Goal: Task Accomplishment & Management: Manage account settings

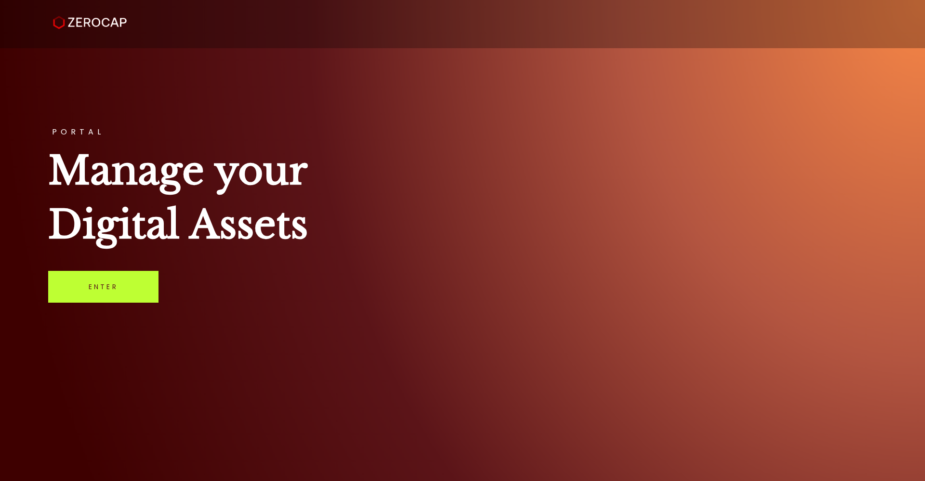
click at [110, 282] on link "Enter" at bounding box center [103, 287] width 110 height 32
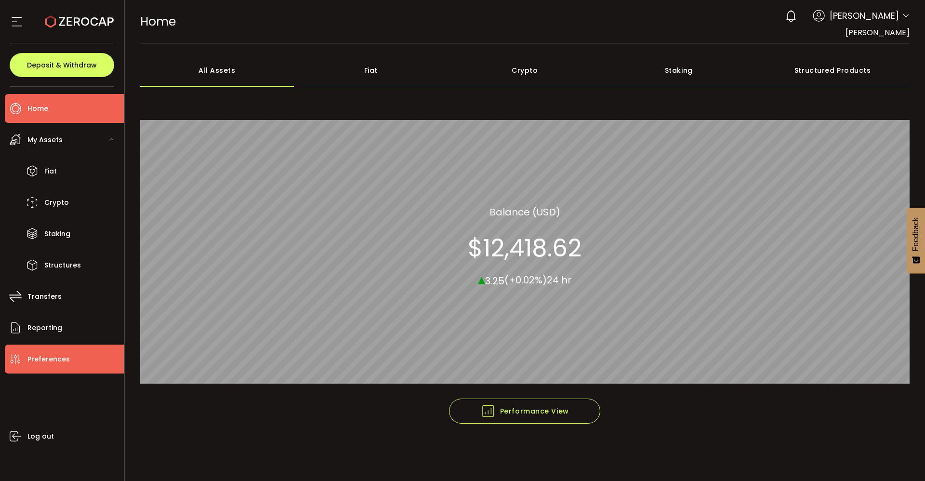
click at [53, 353] on span "Preferences" at bounding box center [48, 359] width 42 height 14
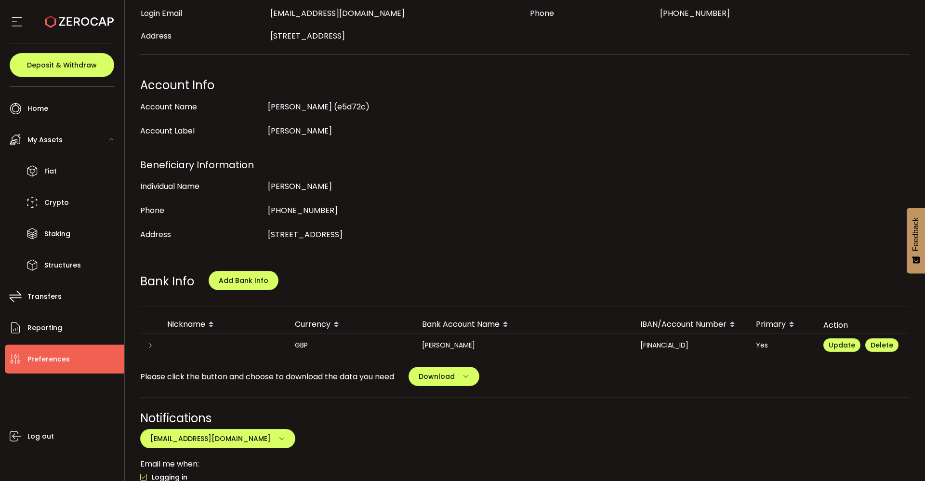
scroll to position [118, 0]
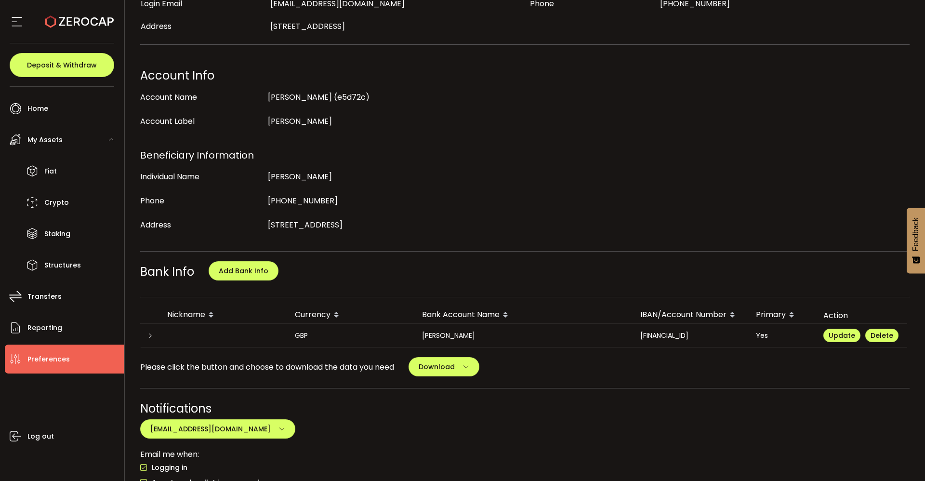
drag, startPoint x: 920, startPoint y: 114, endPoint x: 924, endPoint y: 133, distance: 20.2
click at [924, 133] on section "PDF is being processed and will download to your computer PREFERENCES Buy Power…" at bounding box center [525, 240] width 800 height 481
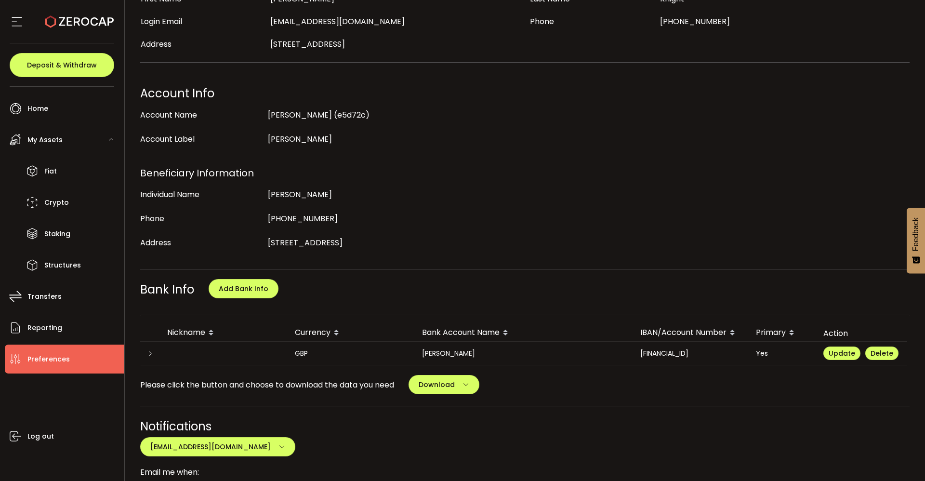
scroll to position [99, 0]
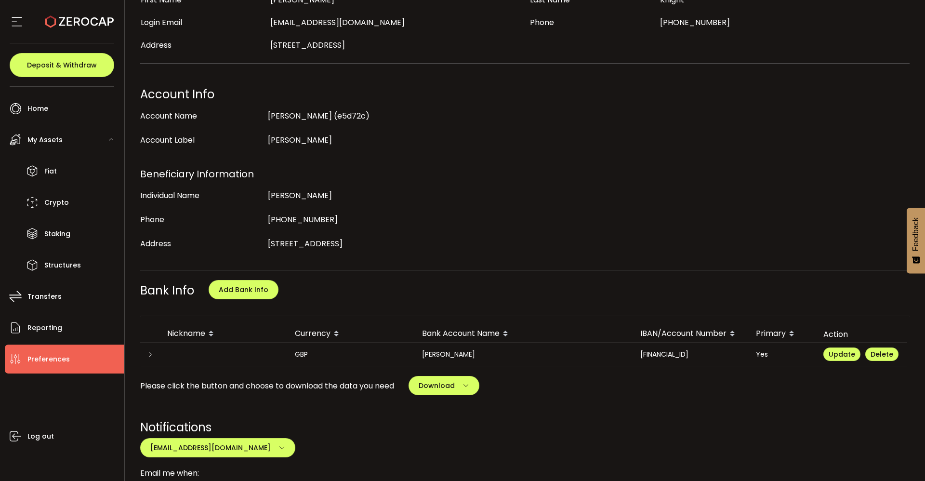
click at [508, 335] on icon at bounding box center [505, 336] width 5 height 5
click at [506, 335] on icon at bounding box center [505, 336] width 5 height 5
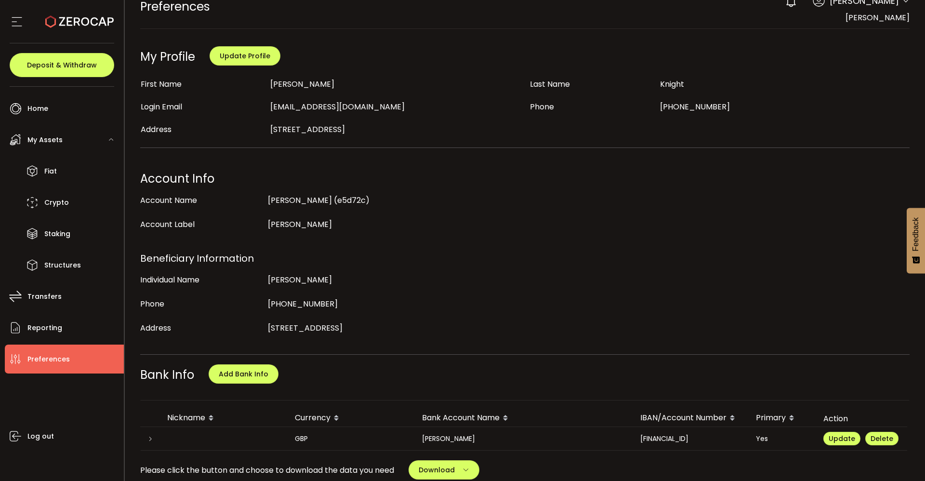
scroll to position [0, 0]
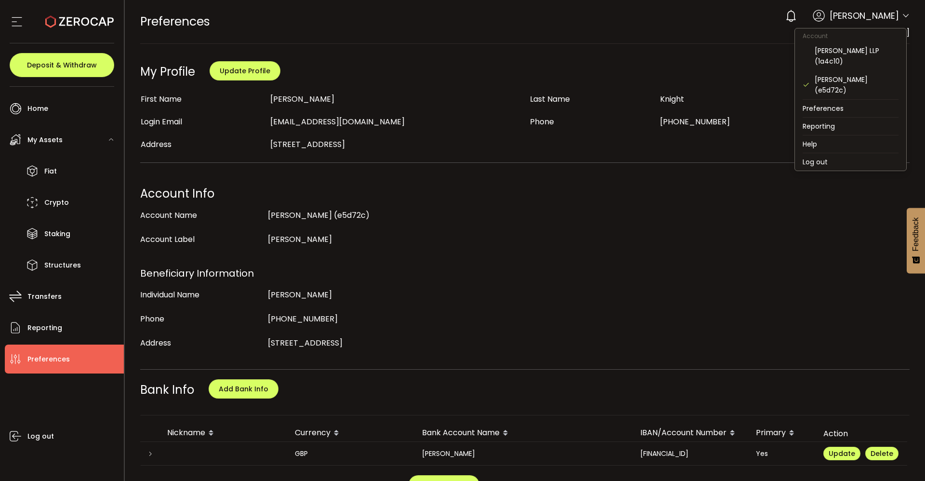
click at [902, 15] on icon at bounding box center [906, 16] width 8 height 8
click at [862, 51] on div "ARDEN KNIGHT LLP (1a4c10)" at bounding box center [856, 55] width 84 height 21
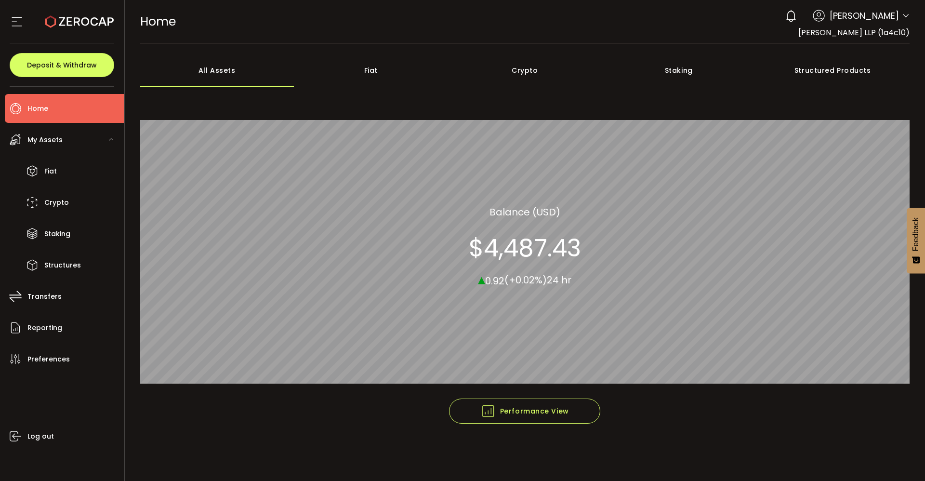
click at [52, 132] on div "My Assets" at bounding box center [64, 139] width 119 height 29
click at [110, 136] on icon at bounding box center [111, 139] width 6 height 6
click at [65, 202] on span "Crypto" at bounding box center [56, 203] width 25 height 14
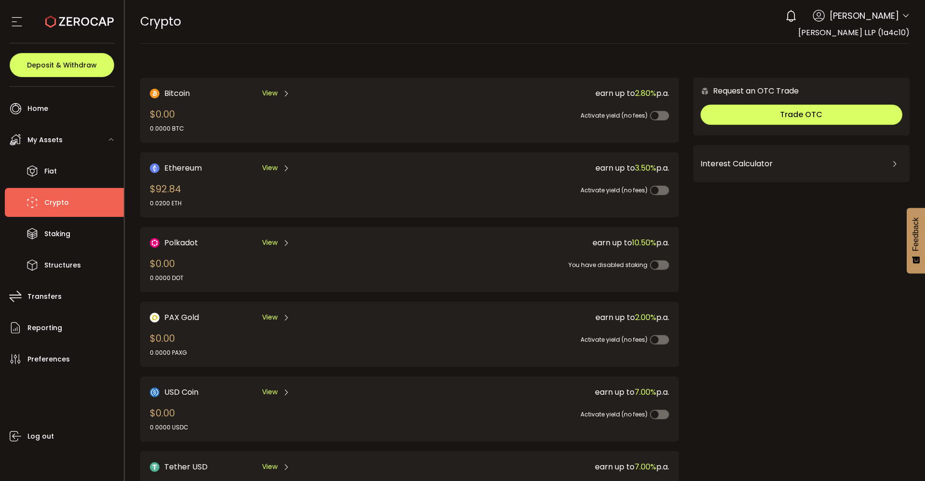
drag, startPoint x: 920, startPoint y: 98, endPoint x: 924, endPoint y: 163, distance: 65.2
click at [924, 163] on section "PDF is being processed and will download to your computer CRYPTO Buy Power $0.0…" at bounding box center [525, 240] width 800 height 481
